Goal: Task Accomplishment & Management: Manage account settings

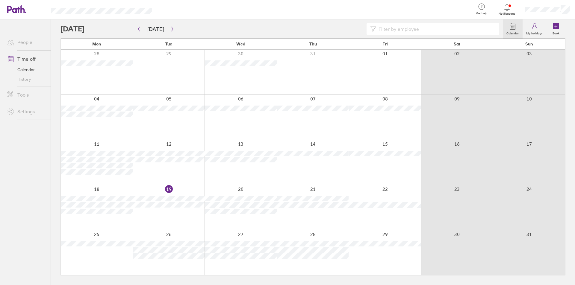
click at [502, 8] on div at bounding box center [507, 7] width 19 height 8
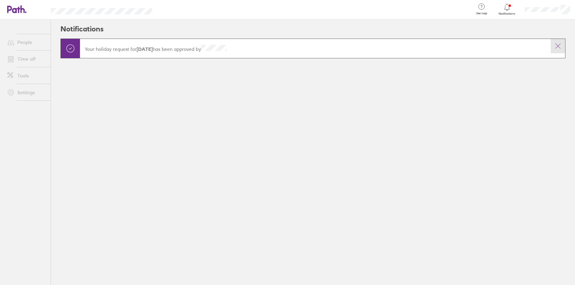
click at [563, 47] on button at bounding box center [558, 46] width 14 height 14
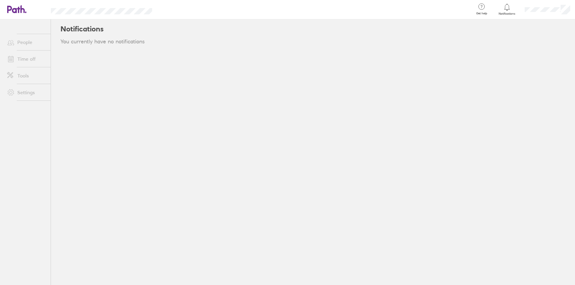
click at [23, 57] on link "Time off" at bounding box center [26, 59] width 48 height 12
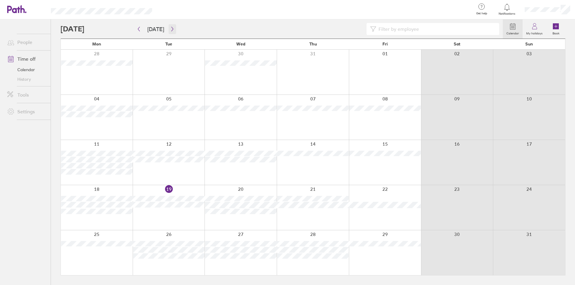
click at [170, 27] on icon "button" at bounding box center [172, 29] width 4 height 5
click at [169, 26] on button "button" at bounding box center [172, 29] width 7 height 10
click at [171, 28] on icon "button" at bounding box center [172, 29] width 2 height 4
click at [179, 27] on div at bounding box center [282, 29] width 442 height 12
click at [176, 27] on div at bounding box center [282, 29] width 442 height 12
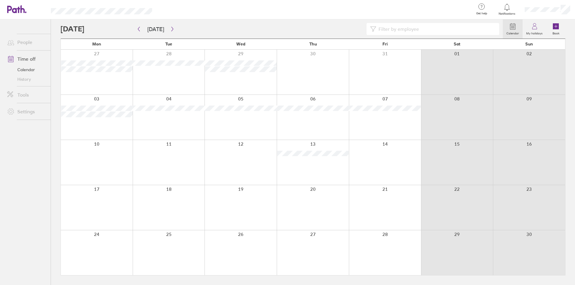
click at [177, 26] on div at bounding box center [282, 29] width 442 height 12
click at [170, 26] on button "button" at bounding box center [172, 29] width 7 height 10
click at [177, 27] on div at bounding box center [282, 29] width 442 height 12
click at [176, 26] on div at bounding box center [282, 29] width 442 height 12
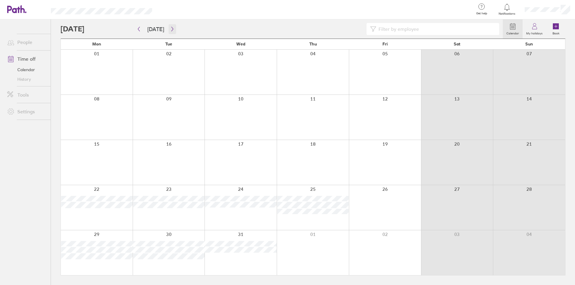
click at [170, 29] on icon "button" at bounding box center [172, 29] width 4 height 5
click at [124, 27] on div at bounding box center [282, 29] width 442 height 12
click at [137, 26] on button "button" at bounding box center [138, 29] width 7 height 10
click at [181, 27] on div at bounding box center [282, 29] width 442 height 12
click at [184, 28] on div at bounding box center [282, 29] width 442 height 12
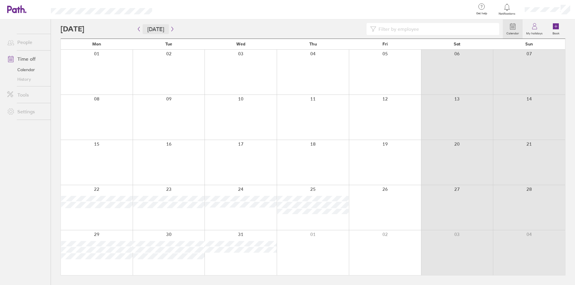
click at [146, 30] on button "[DATE]" at bounding box center [156, 29] width 26 height 10
click at [205, 28] on div at bounding box center [282, 29] width 442 height 12
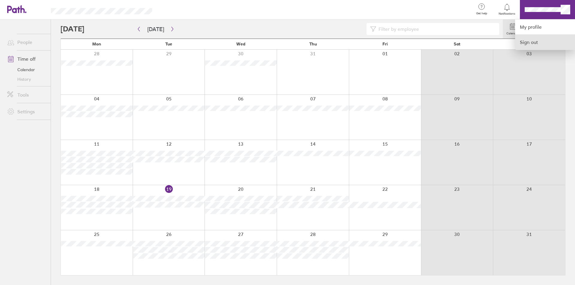
click at [529, 42] on link "Sign out" at bounding box center [545, 42] width 60 height 15
